Goal: Information Seeking & Learning: Compare options

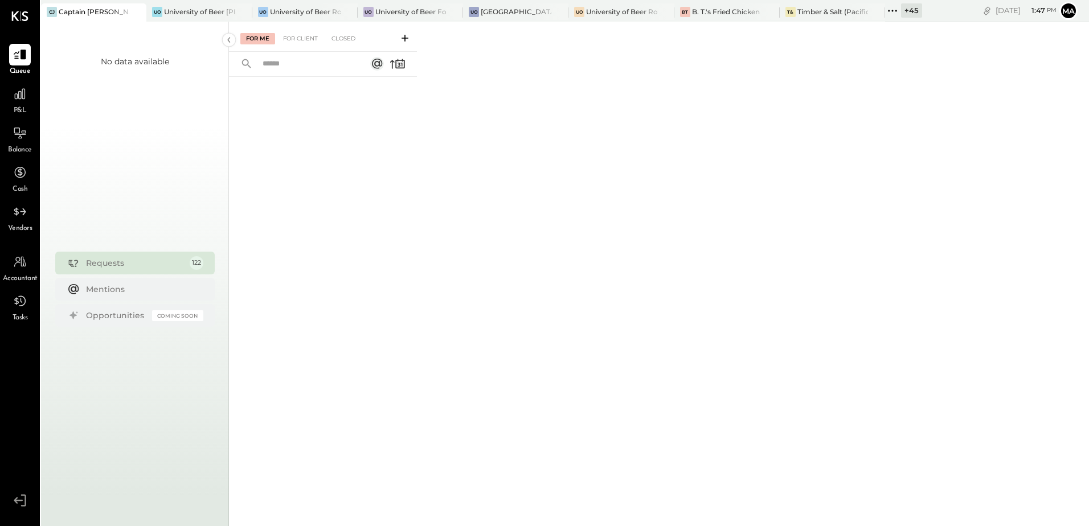
click at [909, 13] on div "+ 45" at bounding box center [911, 10] width 21 height 14
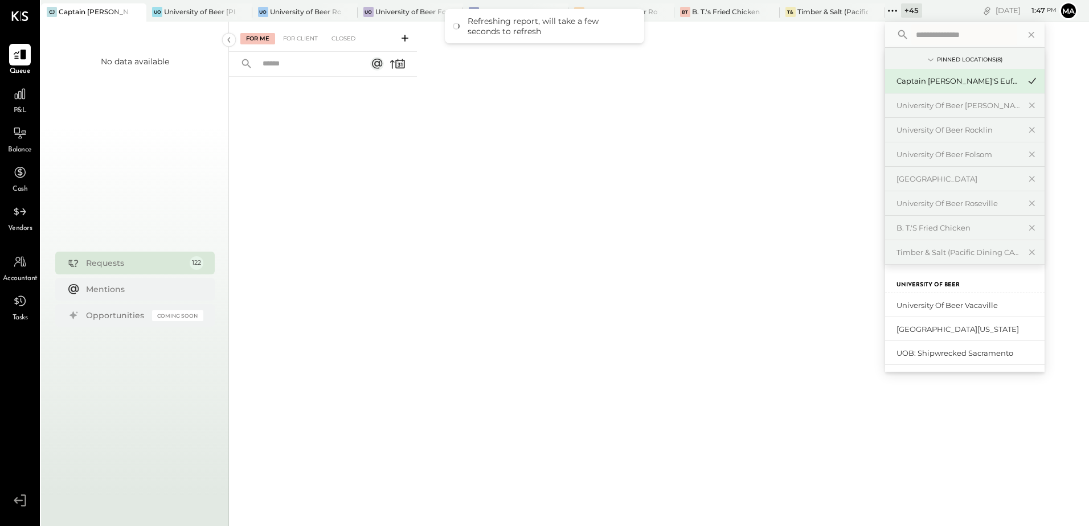
click at [931, 33] on input "text" at bounding box center [964, 34] width 106 height 21
type input "*"
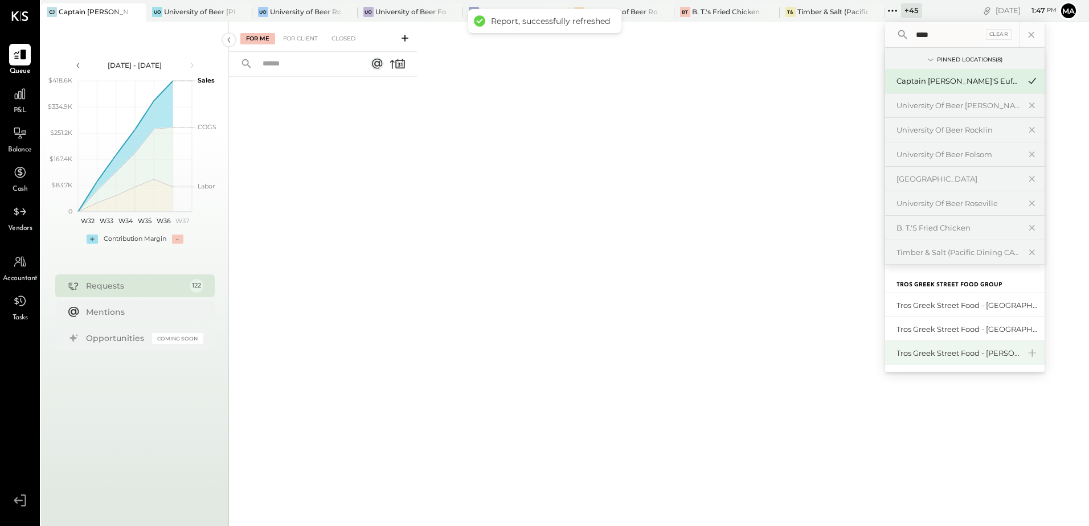
type input "****"
click at [997, 357] on div "Tros Greek Street Food - [PERSON_NAME]" at bounding box center [958, 353] width 123 height 11
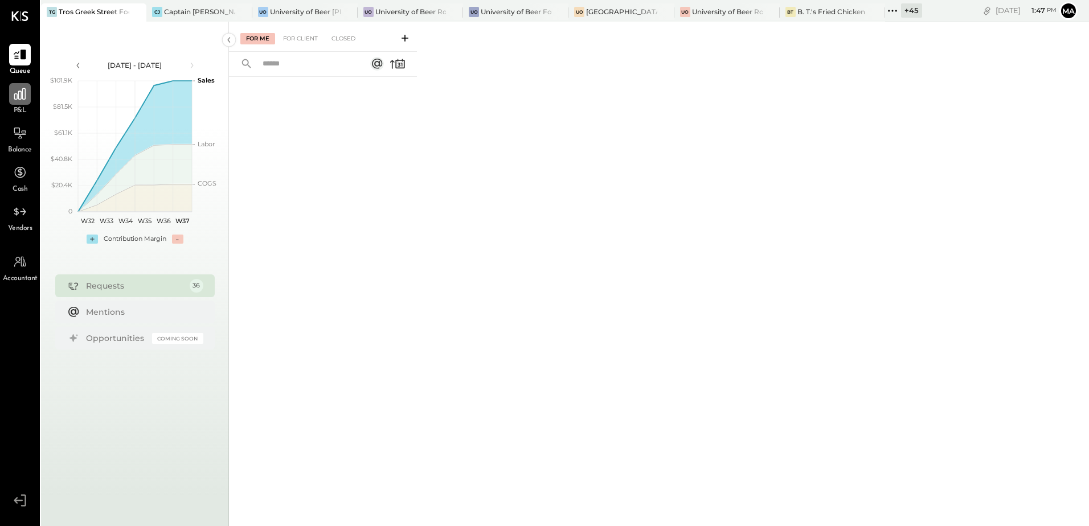
click at [18, 94] on icon at bounding box center [19, 93] width 11 height 11
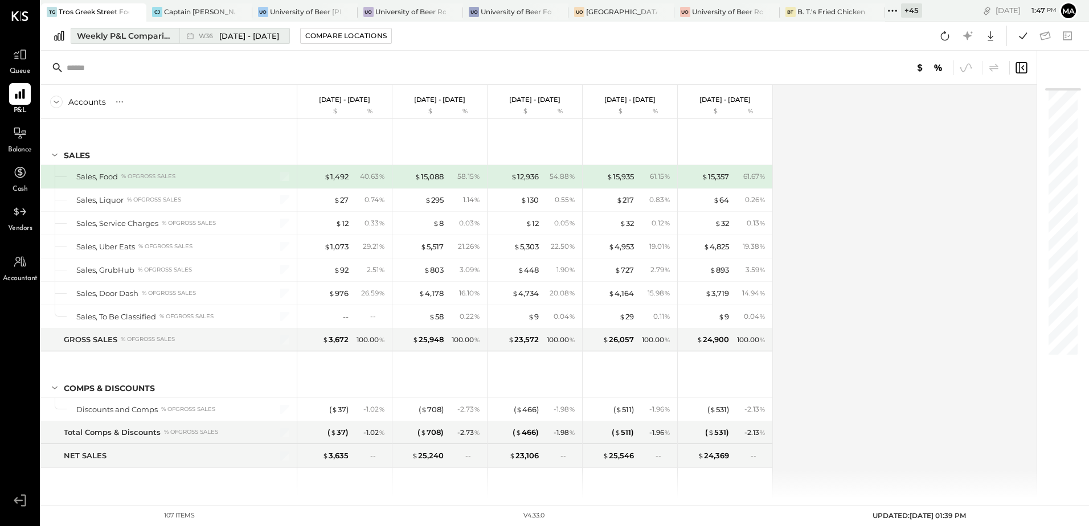
click at [109, 32] on div "Weekly P&L Comparison" at bounding box center [125, 35] width 96 height 11
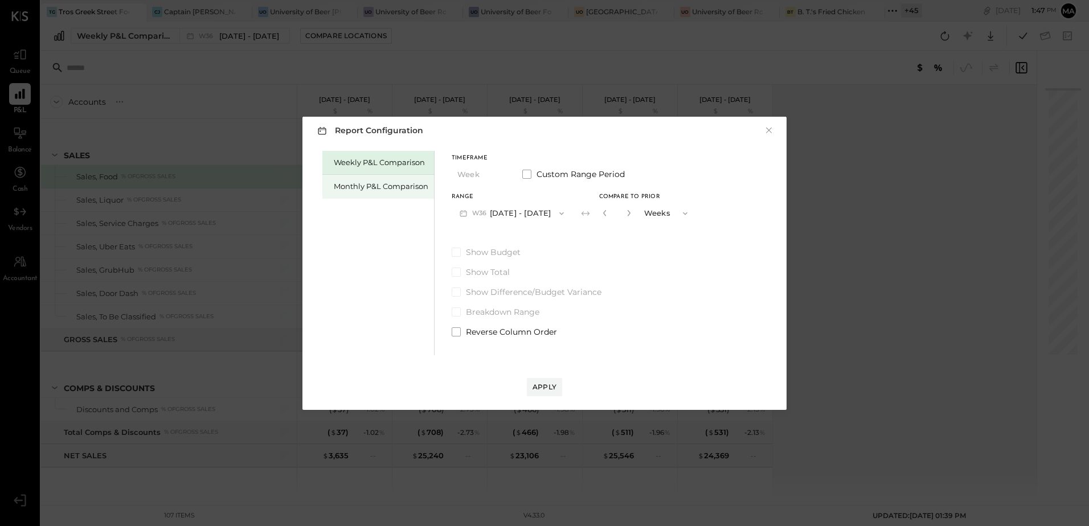
click at [341, 188] on div "Monthly P&L Comparison" at bounding box center [381, 186] width 95 height 11
click at [522, 217] on button "M09 [DATE] - [DATE]" at bounding box center [512, 213] width 120 height 21
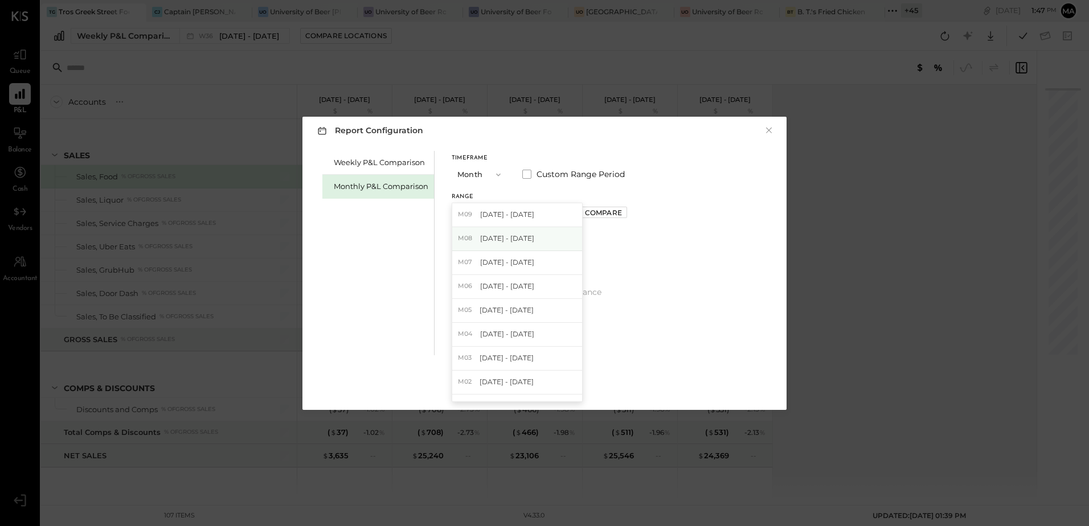
click at [521, 241] on span "[DATE] - [DATE]" at bounding box center [507, 239] width 54 height 10
click at [597, 213] on div "Compare" at bounding box center [603, 213] width 37 height 10
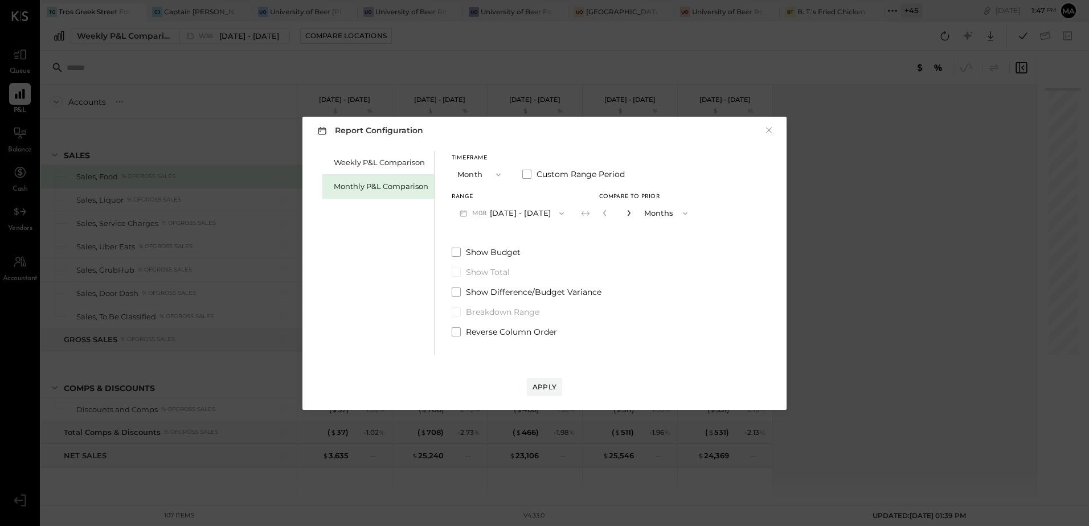
click at [626, 215] on icon "button" at bounding box center [629, 213] width 7 height 7
type input "*"
click at [547, 386] on div "Apply" at bounding box center [545, 387] width 24 height 10
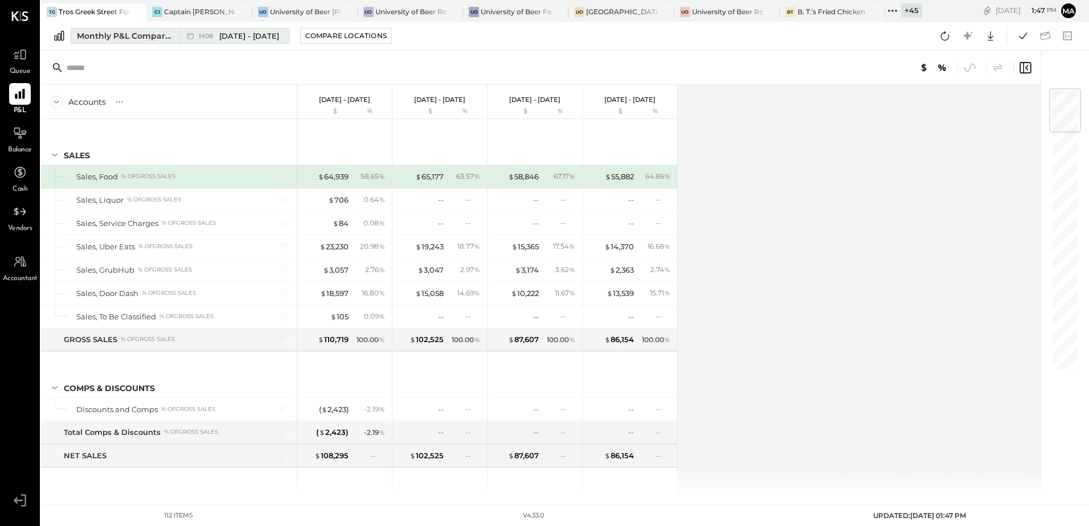
click at [115, 31] on div "Monthly P&L Comparison" at bounding box center [125, 35] width 96 height 11
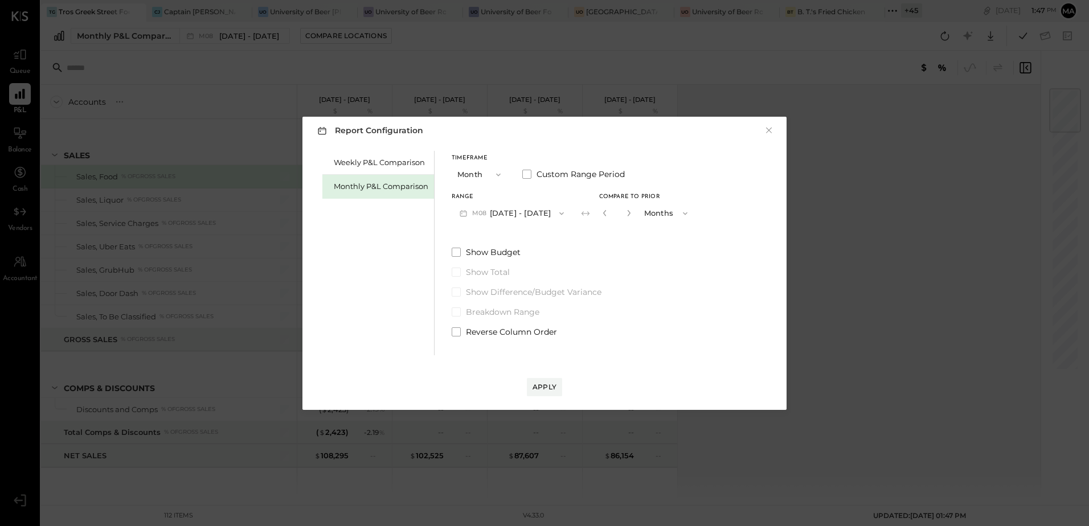
click at [815, 103] on div "Report Configuration × Weekly P&L Comparison Monthly P&L Comparison Timeframe M…" at bounding box center [544, 263] width 1089 height 526
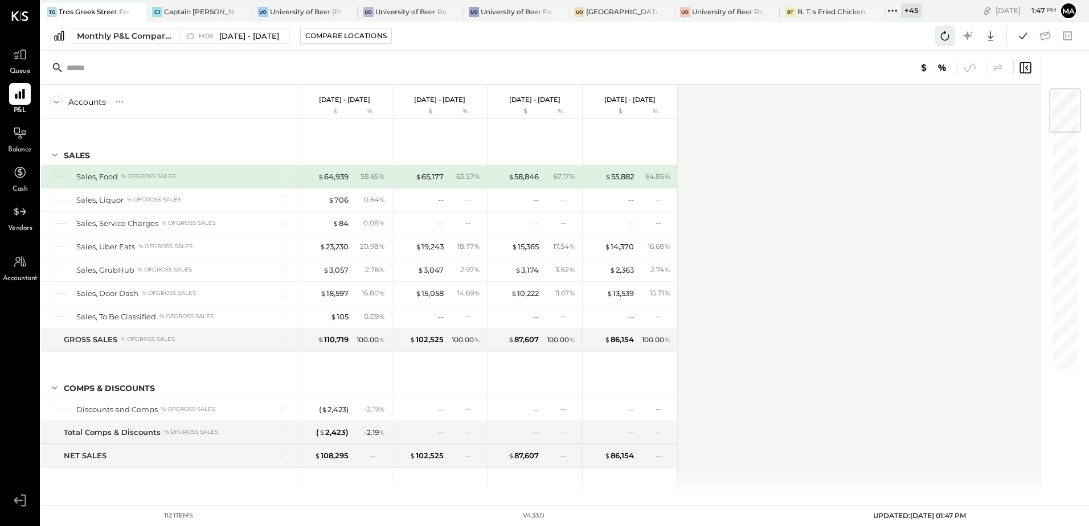
click at [946, 41] on icon at bounding box center [945, 35] width 15 height 15
